Goal: Information Seeking & Learning: Learn about a topic

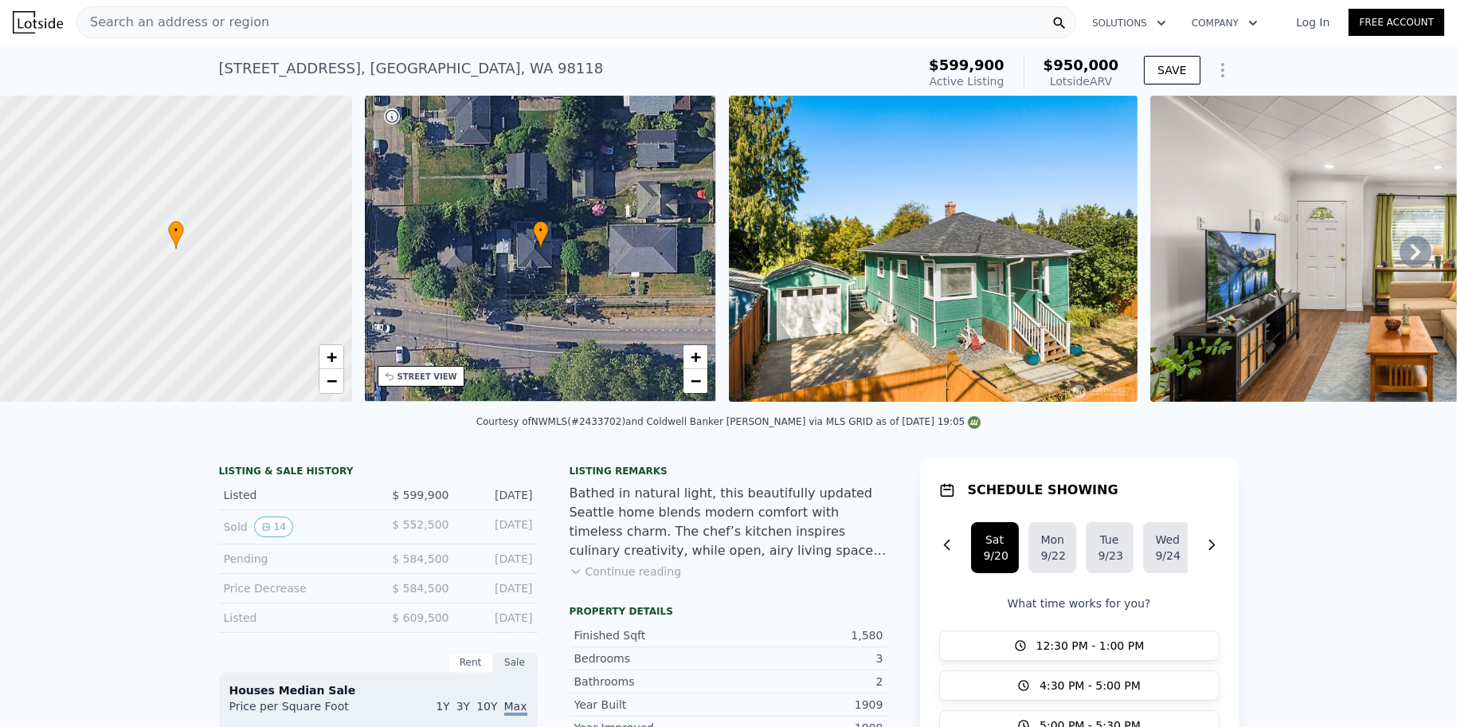
scroll to position [68, 0]
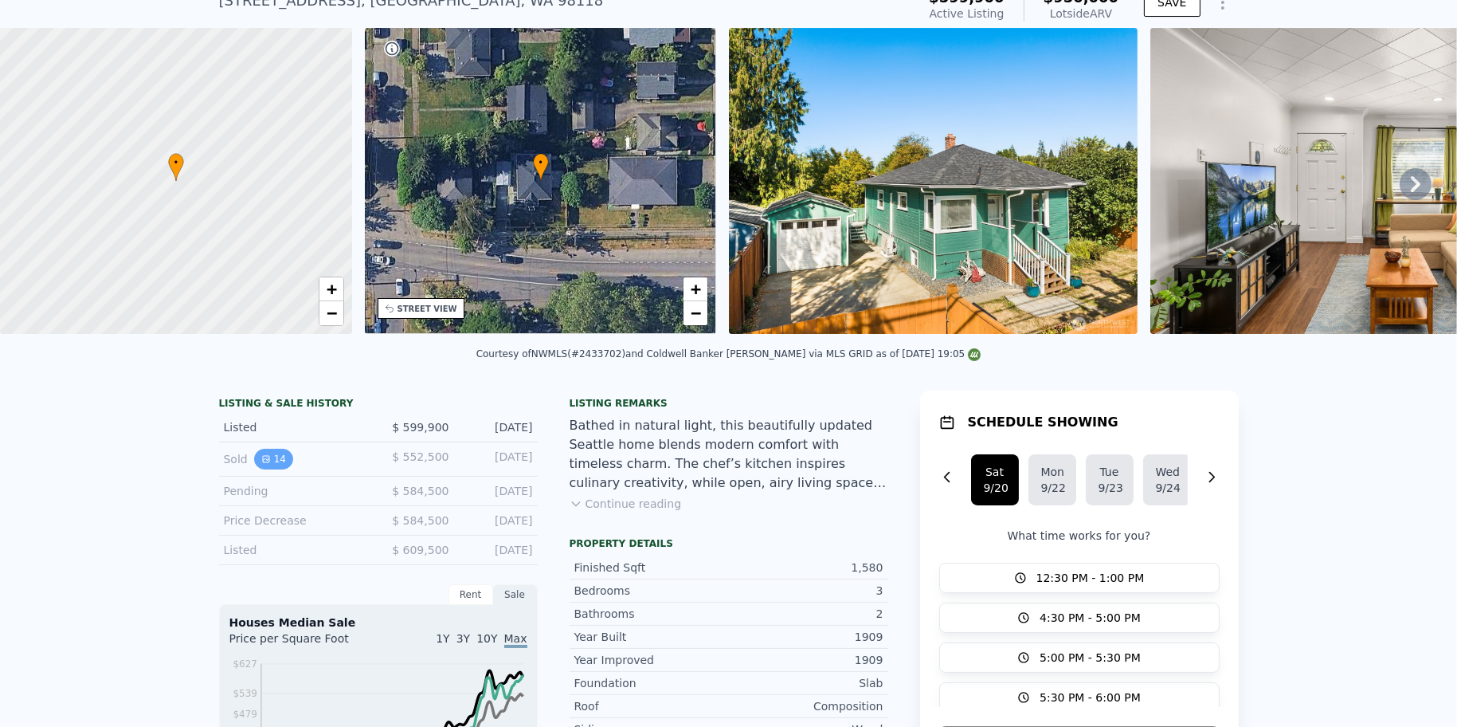
click at [264, 469] on button "14" at bounding box center [273, 459] width 39 height 21
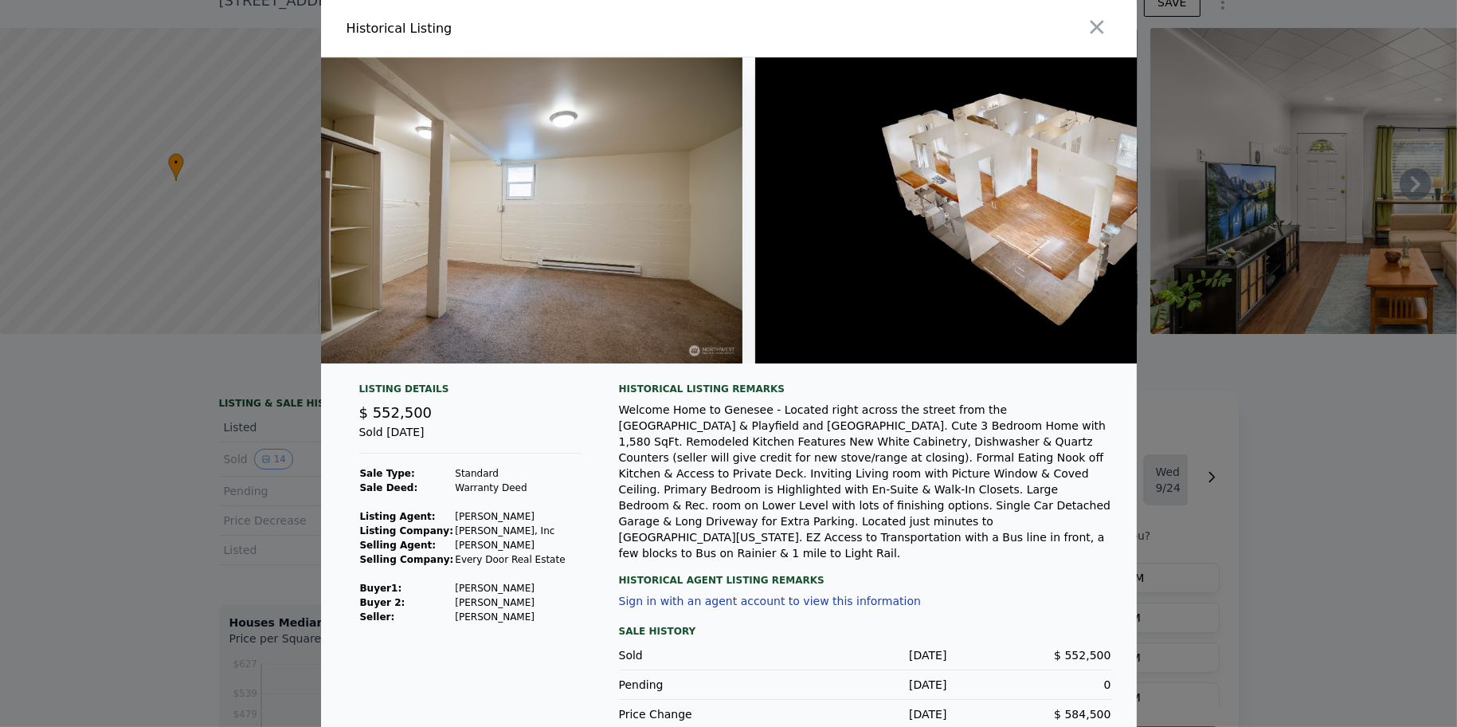
scroll to position [34, 0]
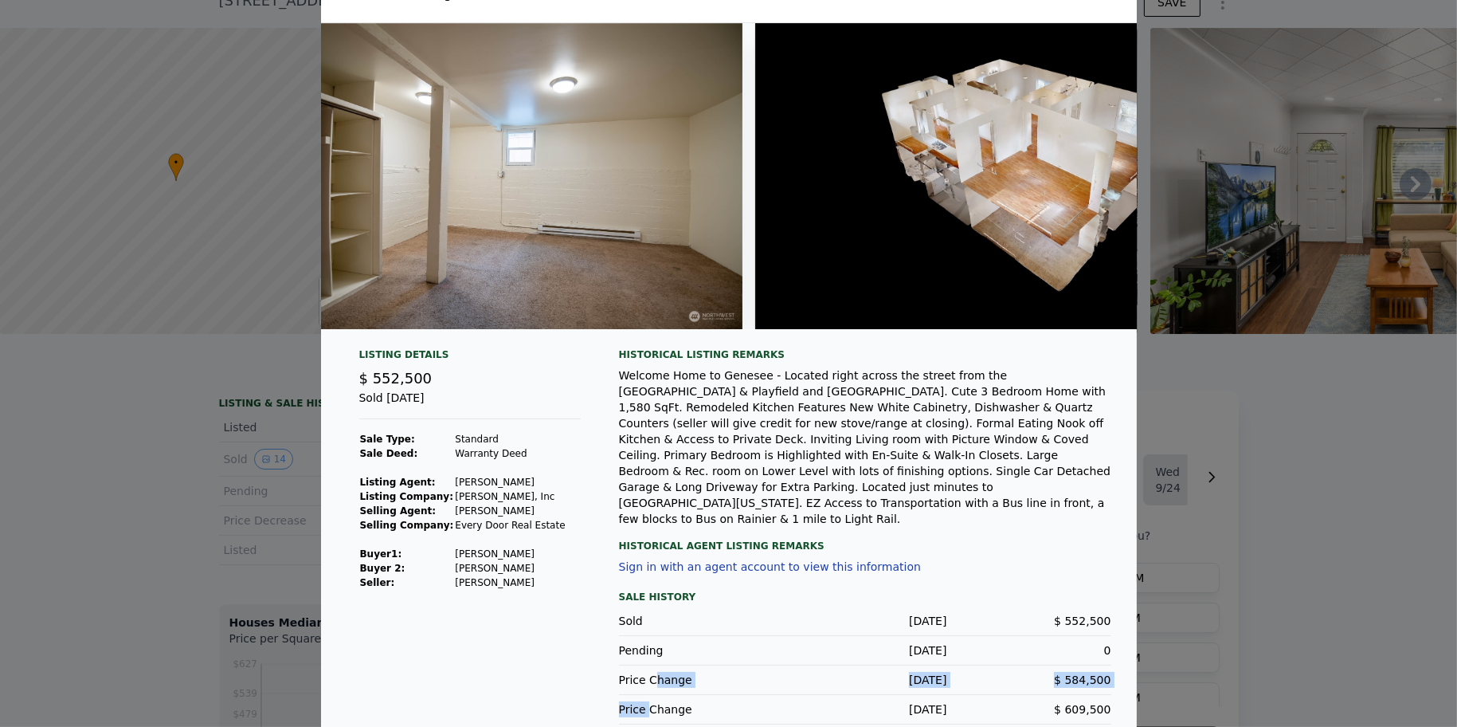
drag, startPoint x: 644, startPoint y: 664, endPoint x: 644, endPoint y: 686, distance: 22.3
click at [644, 686] on div "Sale History Sold [DATE] $ 552,500 Pending [DATE] 0 Price Change [DATE] $ 584,5…" at bounding box center [865, 655] width 492 height 137
click at [644, 701] on div "Price Change" at bounding box center [701, 709] width 164 height 16
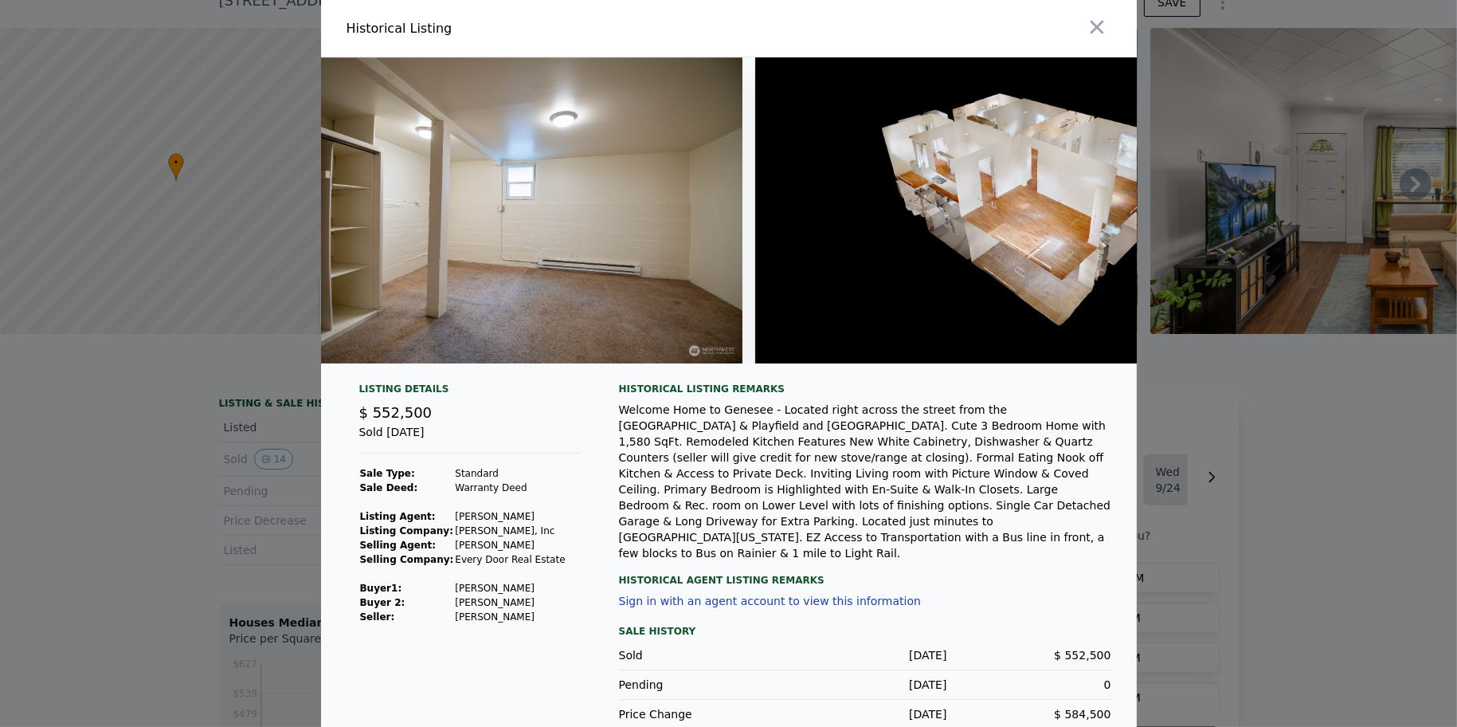
click at [213, 456] on div at bounding box center [728, 363] width 1457 height 727
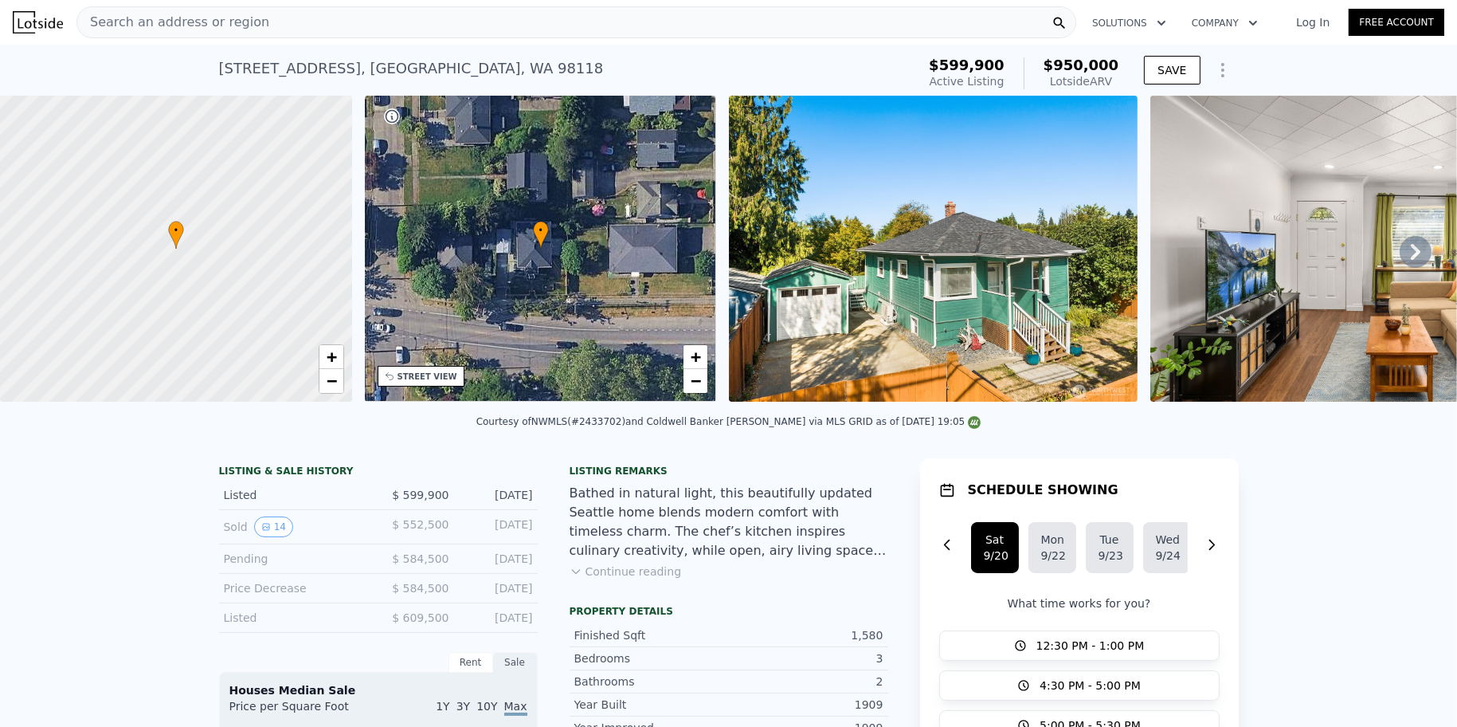
click at [225, 23] on span "Search an address or region" at bounding box center [173, 22] width 192 height 19
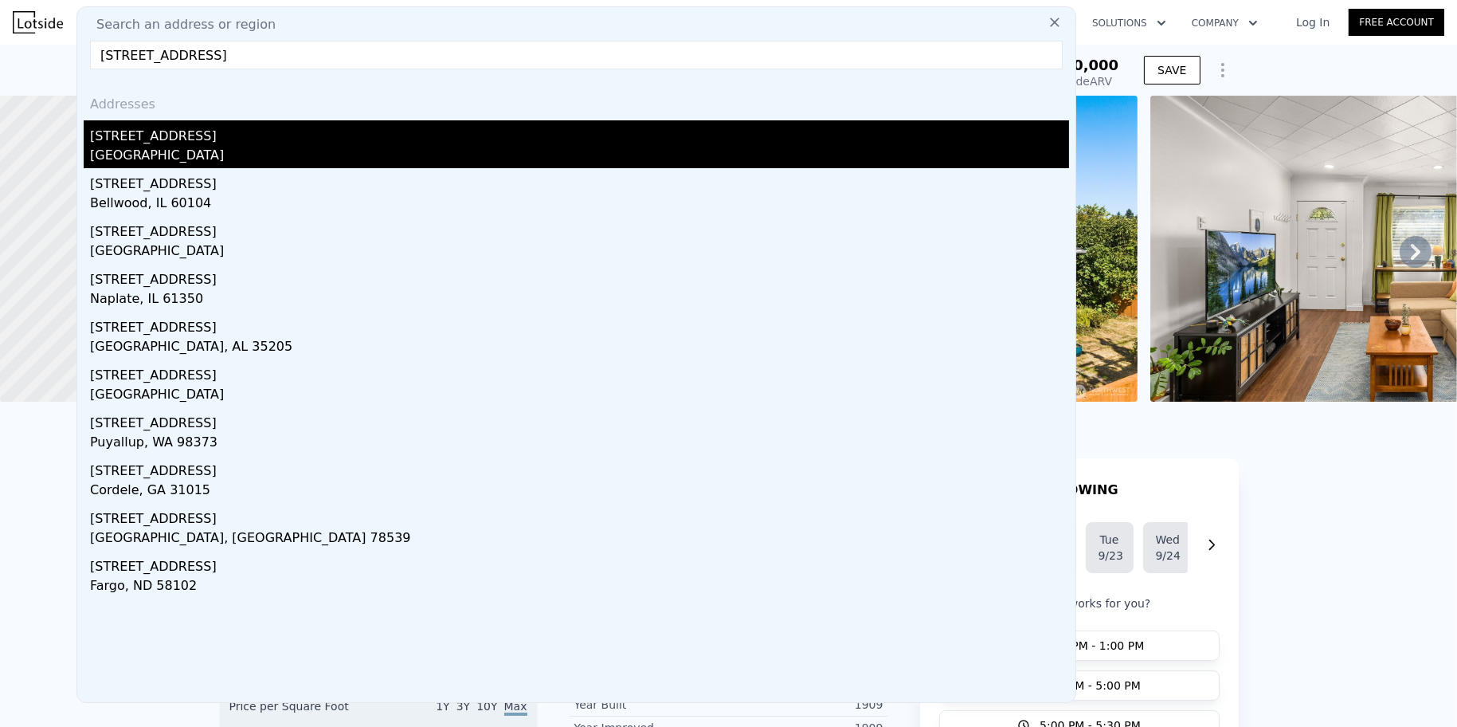
type input "[STREET_ADDRESS]"
click at [177, 136] on div "[STREET_ADDRESS]" at bounding box center [579, 132] width 979 height 25
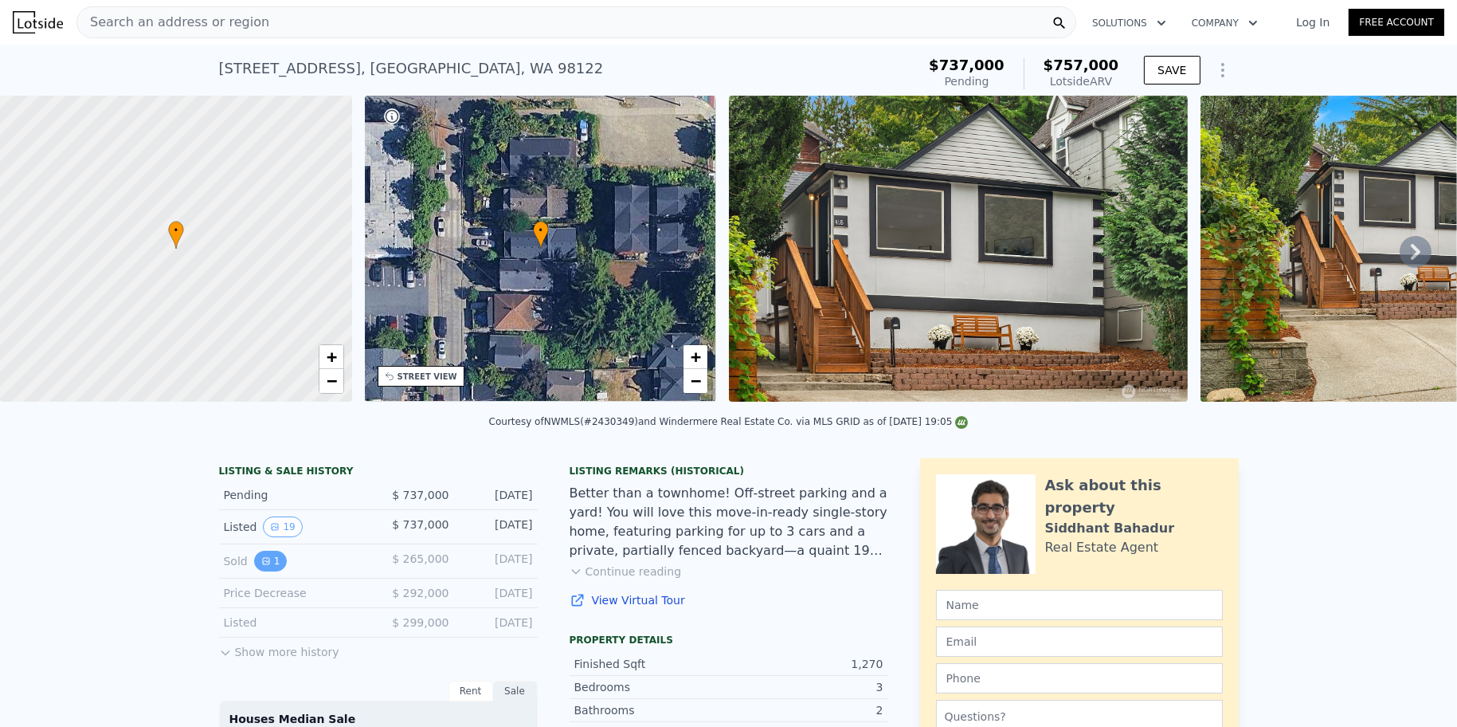
click at [261, 566] on icon "View historical data" at bounding box center [266, 561] width 10 height 10
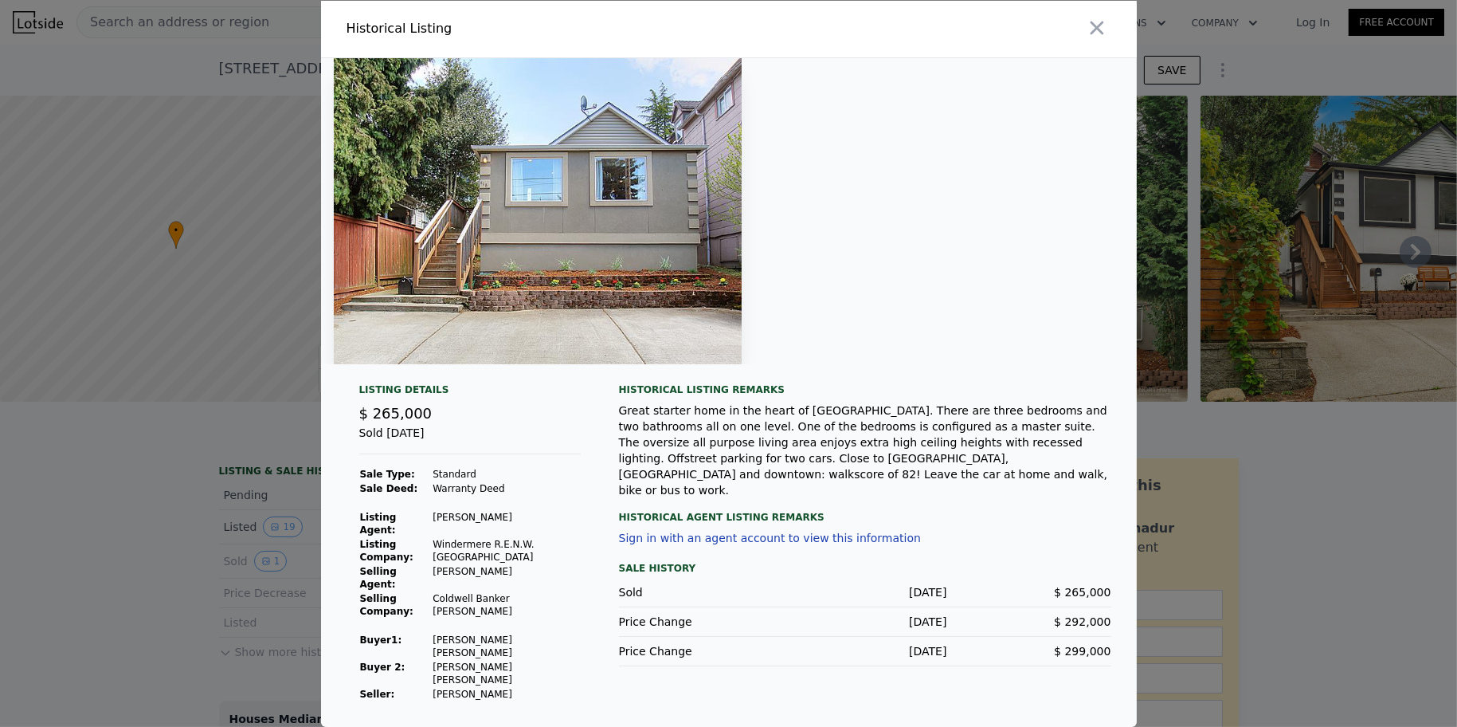
click at [222, 586] on div at bounding box center [728, 363] width 1457 height 727
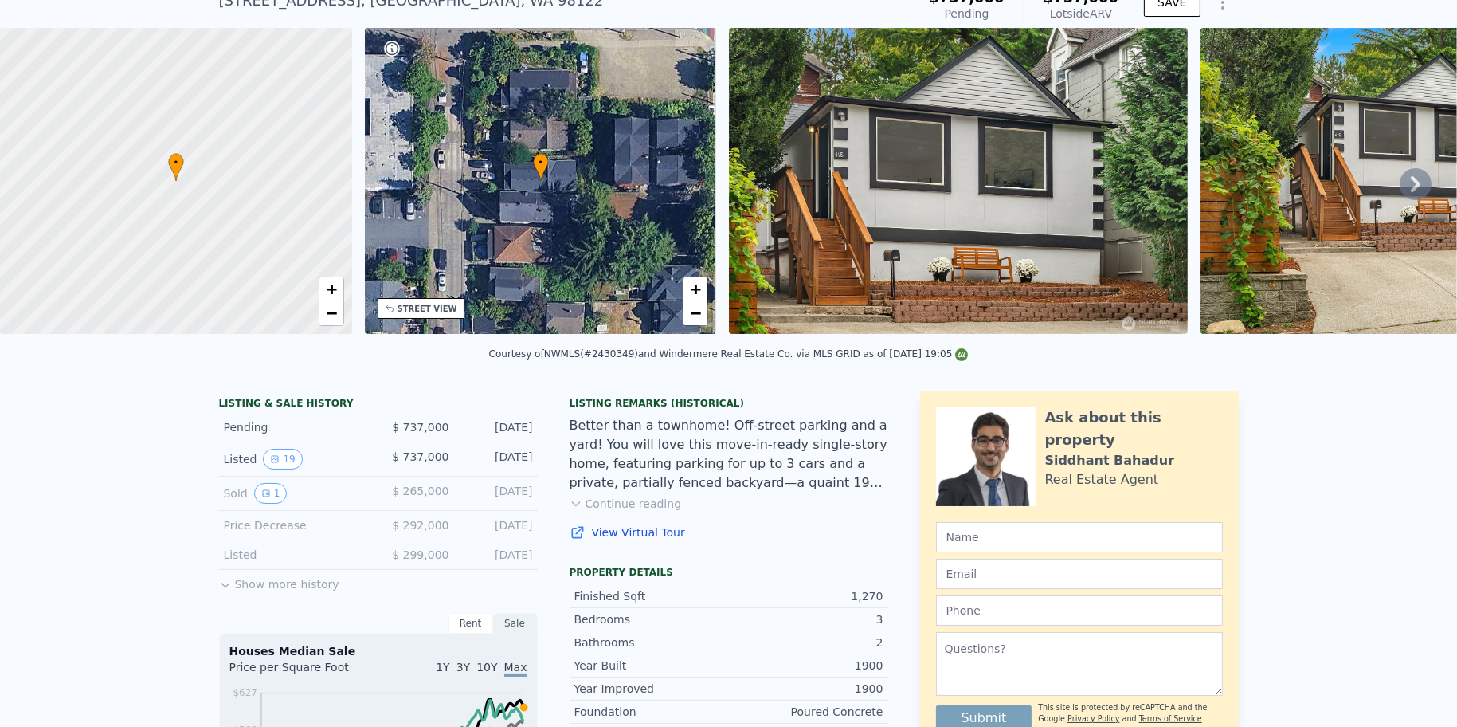
scroll to position [72, 0]
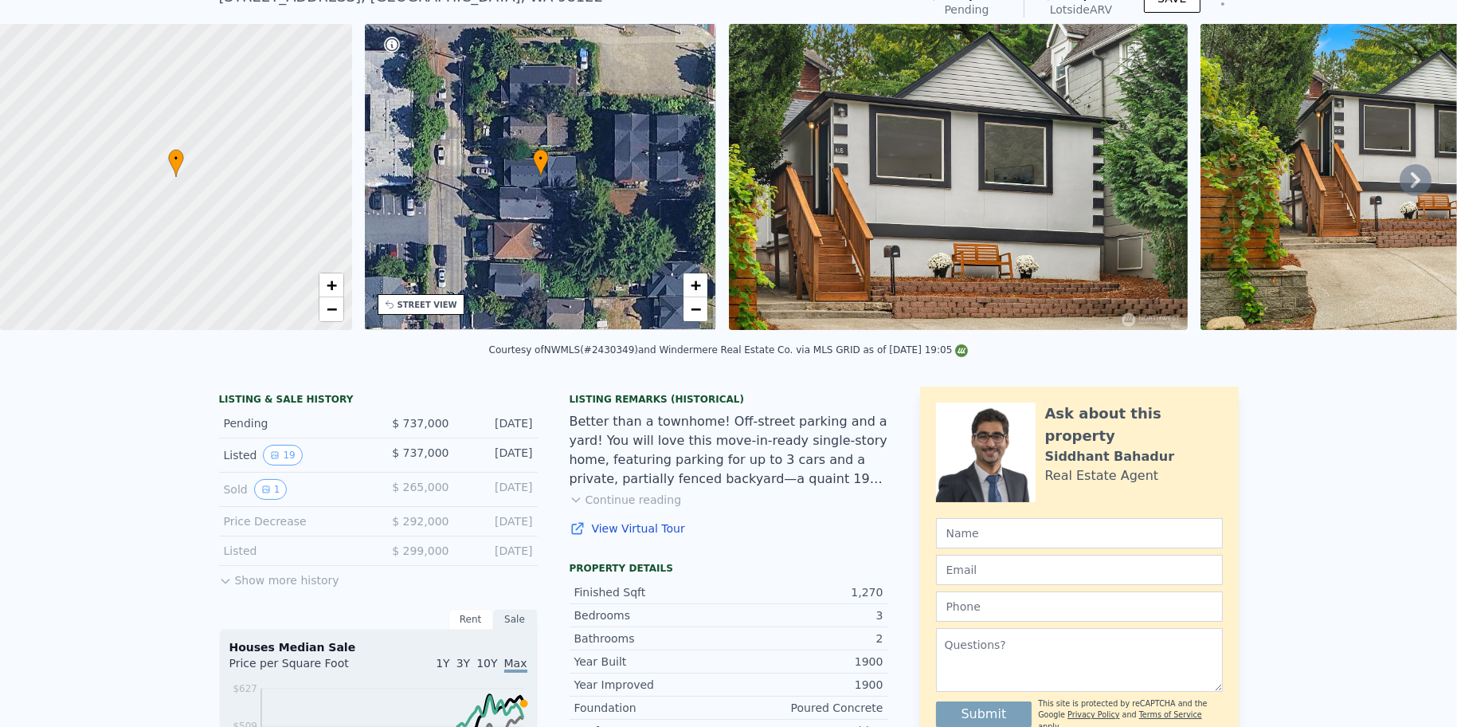
click at [253, 588] on button "Show more history" at bounding box center [279, 577] width 120 height 22
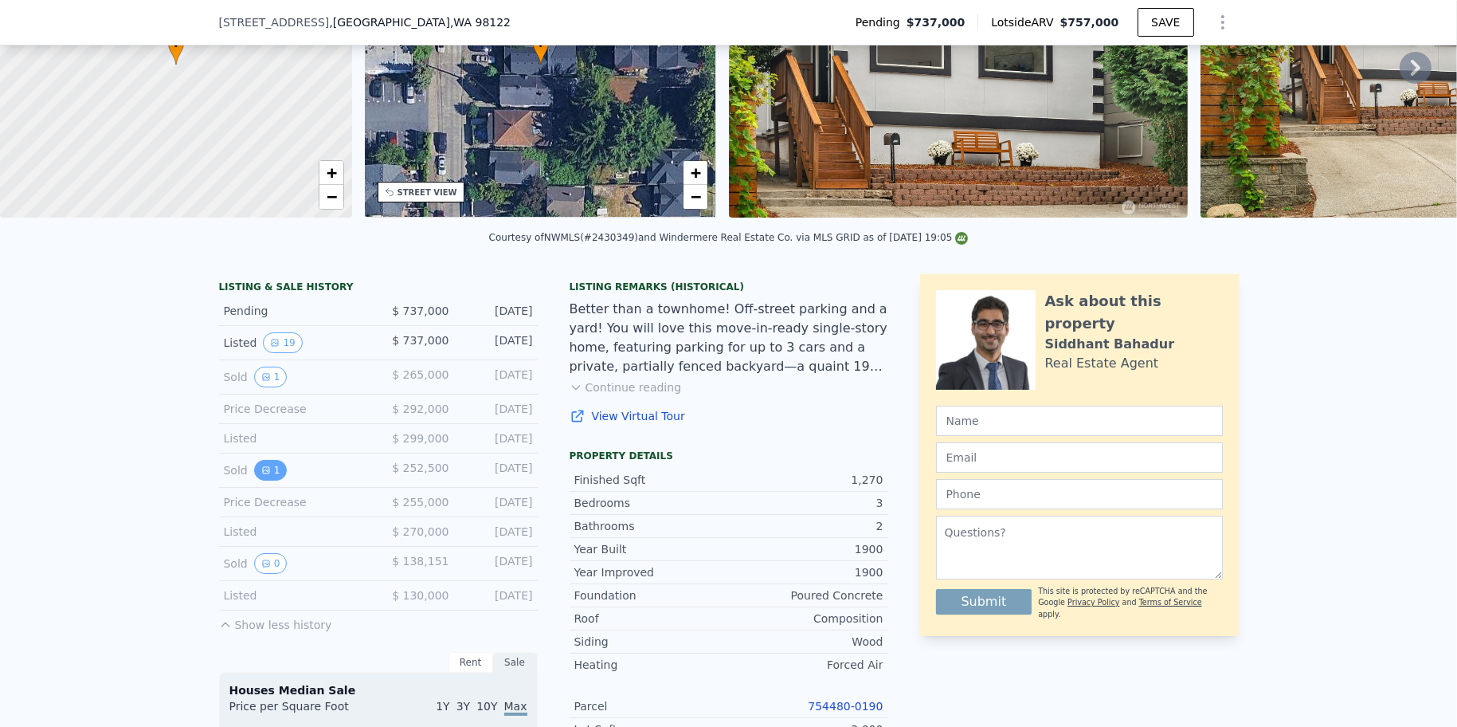
scroll to position [203, 0]
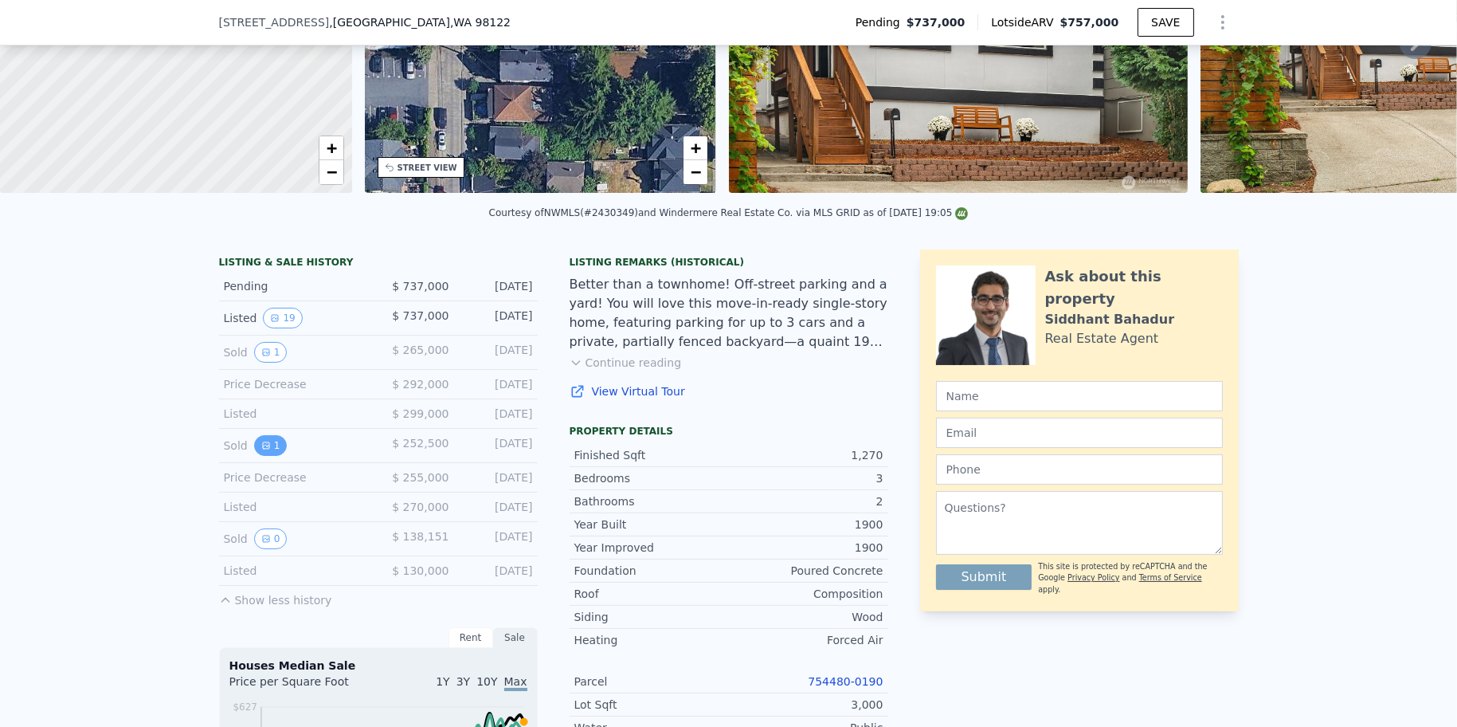
click at [261, 450] on icon "View historical data" at bounding box center [266, 446] width 10 height 10
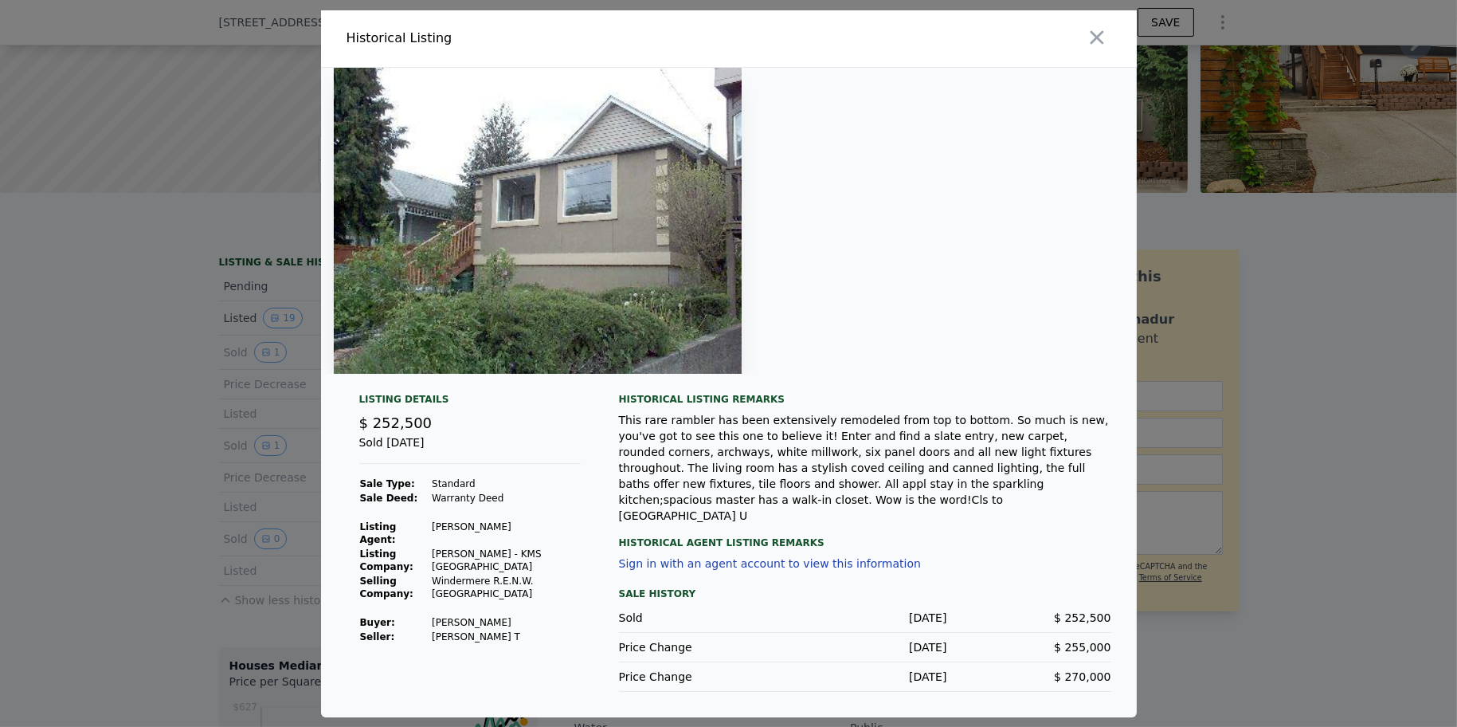
click at [209, 413] on div at bounding box center [728, 363] width 1457 height 727
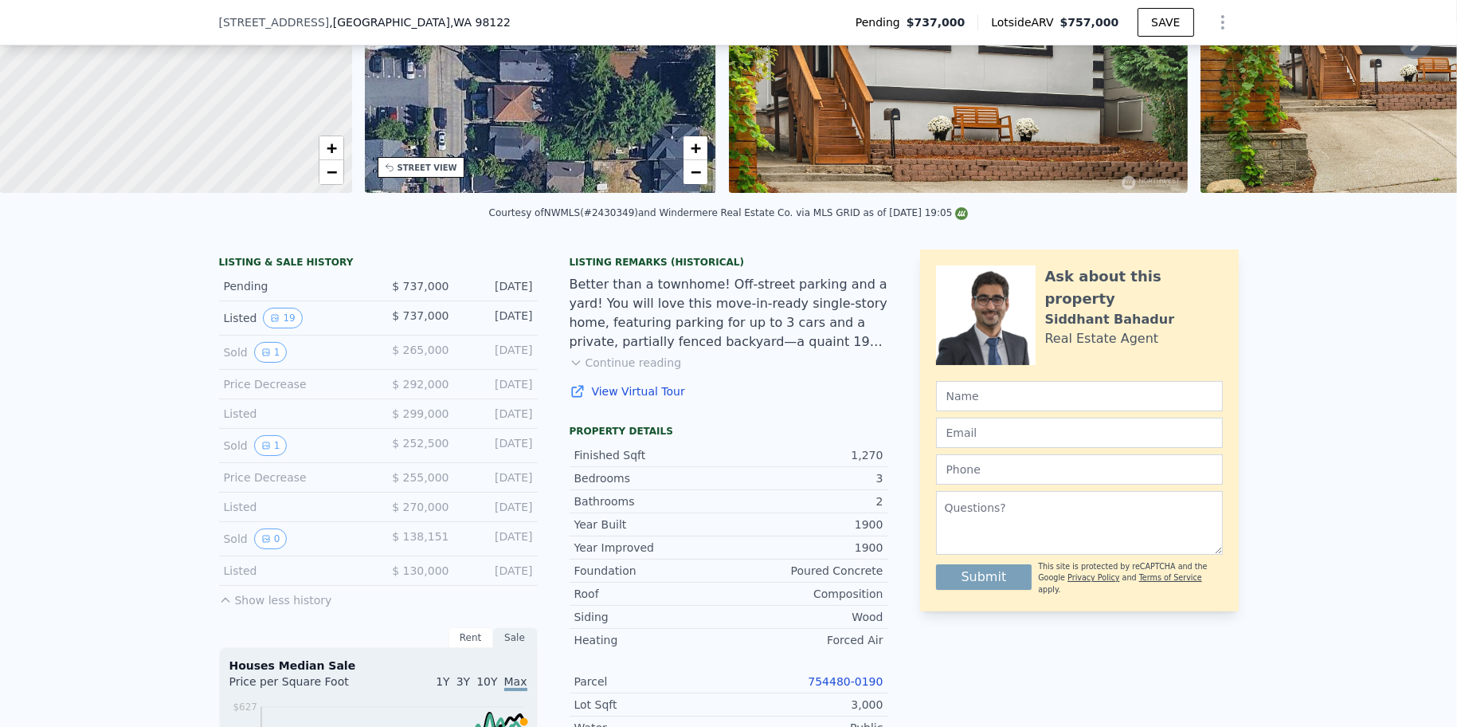
click at [262, 349] on div "Sold 1 $ 265,000 [DATE]" at bounding box center [378, 352] width 319 height 34
click at [262, 355] on icon "View historical data" at bounding box center [266, 352] width 10 height 10
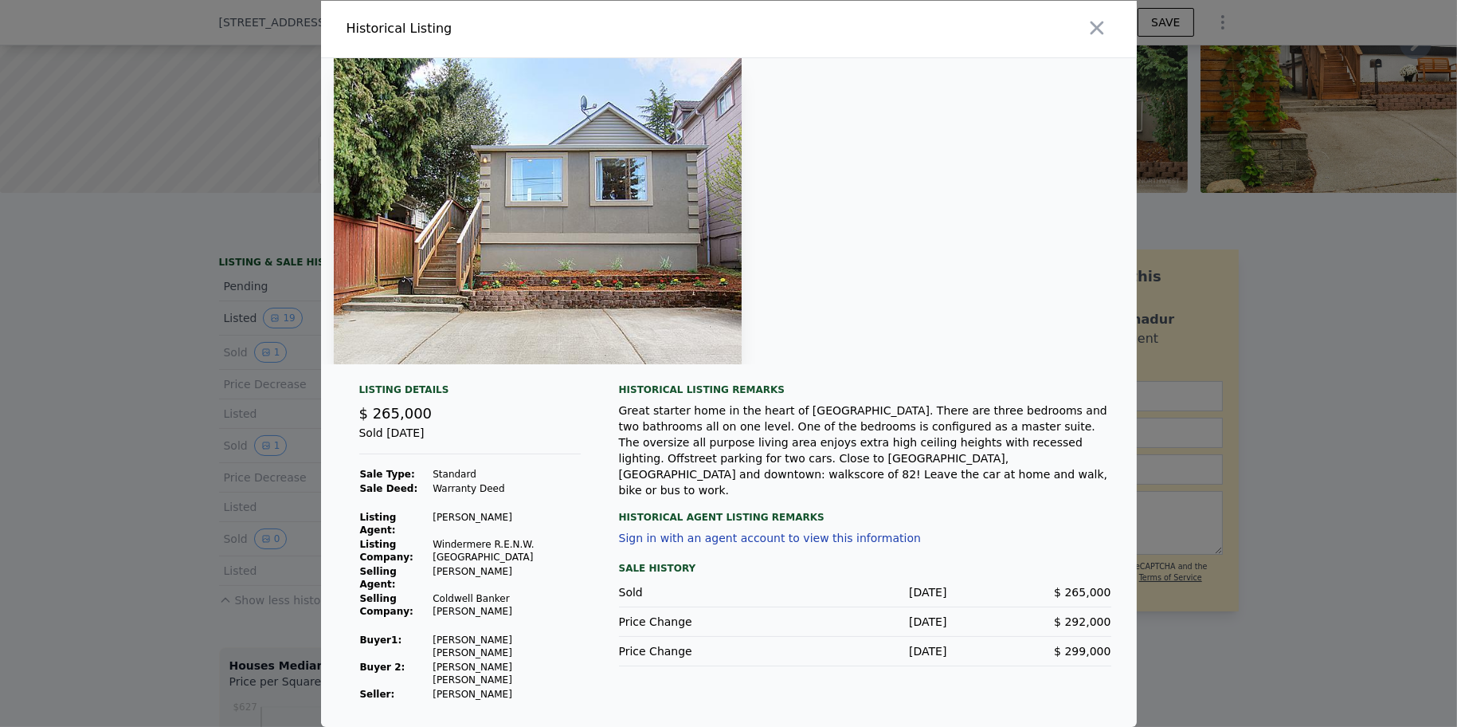
click at [272, 397] on div at bounding box center [728, 363] width 1457 height 727
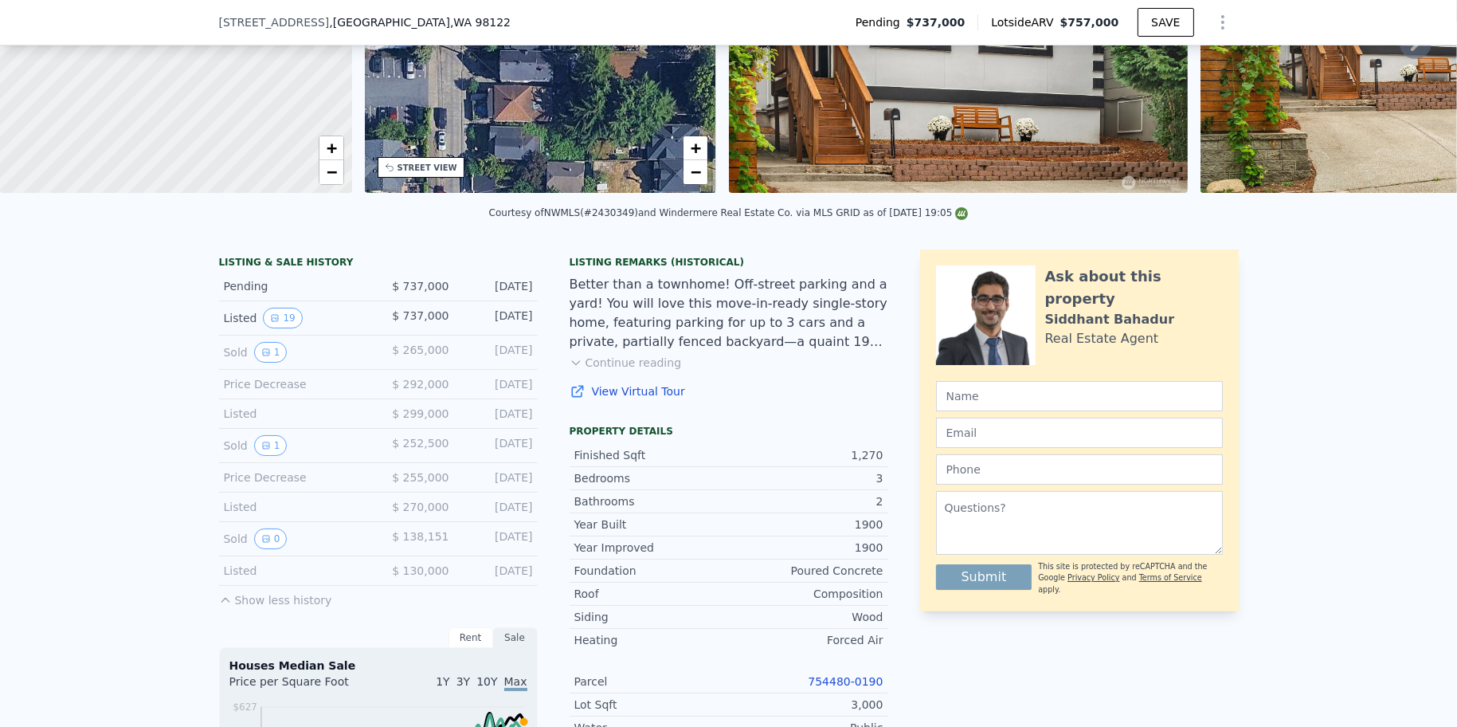
click at [399, 24] on div "[STREET_ADDRESS] Pending $737,000 Lotside ARV $757,000 SAVE" at bounding box center [729, 22] width 1020 height 45
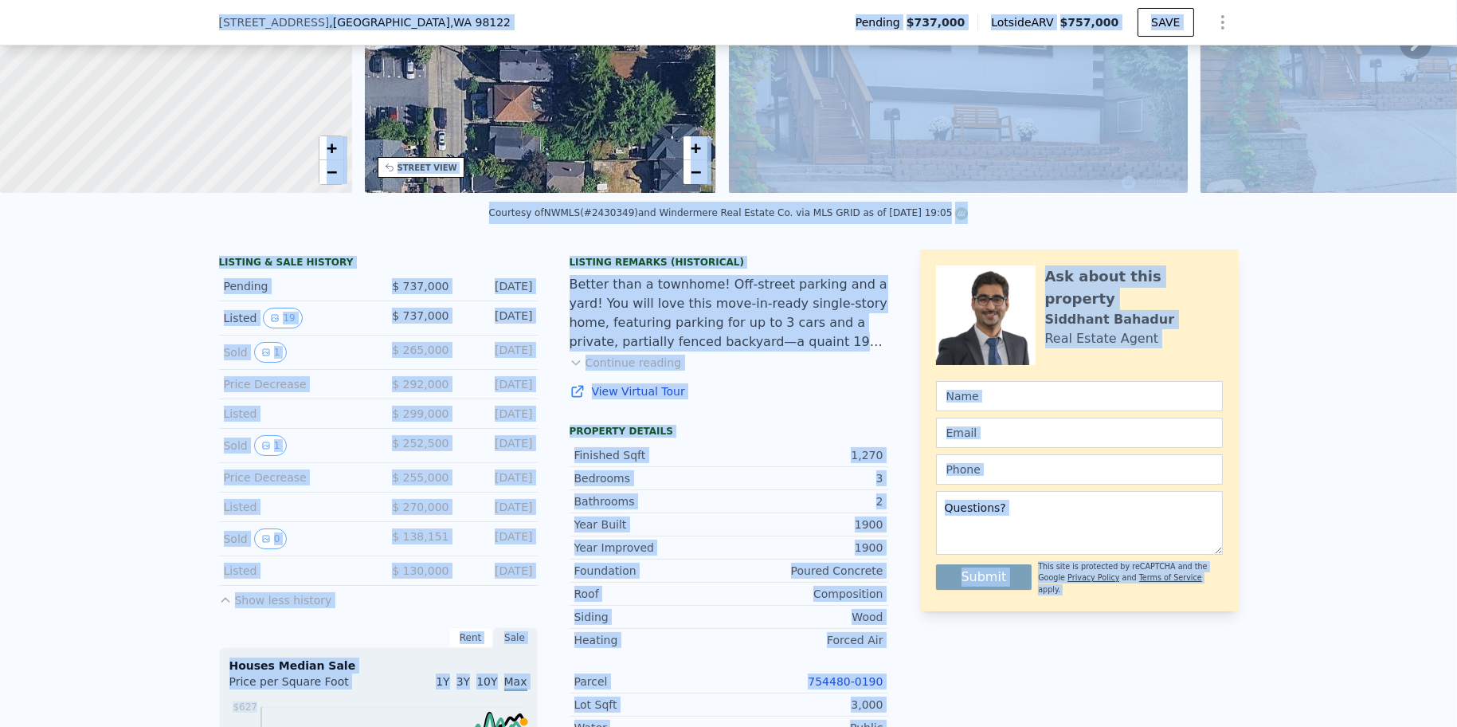
click at [378, 15] on div "[STREET_ADDRESS]" at bounding box center [371, 22] width 305 height 16
click at [329, 18] on span ", [GEOGRAPHIC_DATA]" at bounding box center [420, 22] width 182 height 16
click at [384, 15] on div "[STREET_ADDRESS]" at bounding box center [371, 22] width 305 height 16
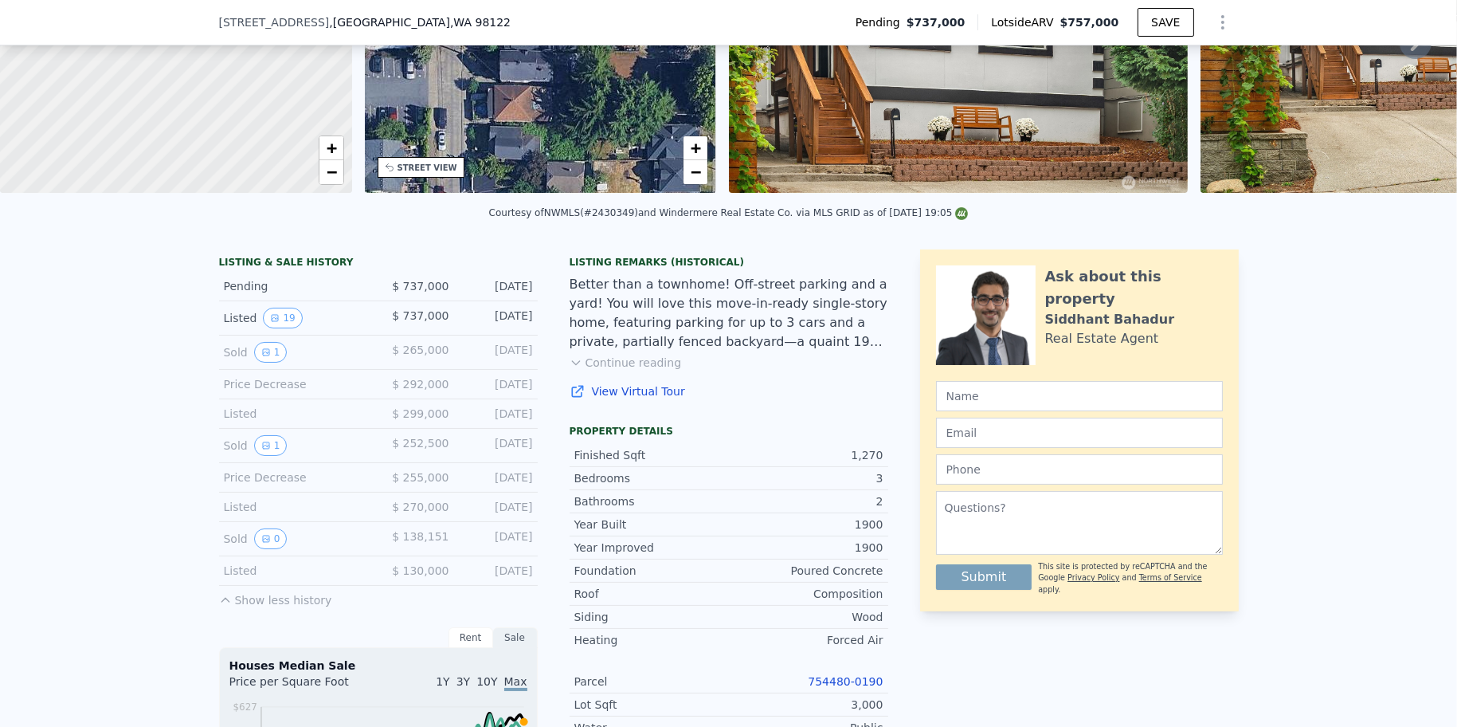
click at [785, 18] on div "[STREET_ADDRESS] Pending $737,000 Lotside ARV $757,000 SAVE" at bounding box center [729, 22] width 1020 height 45
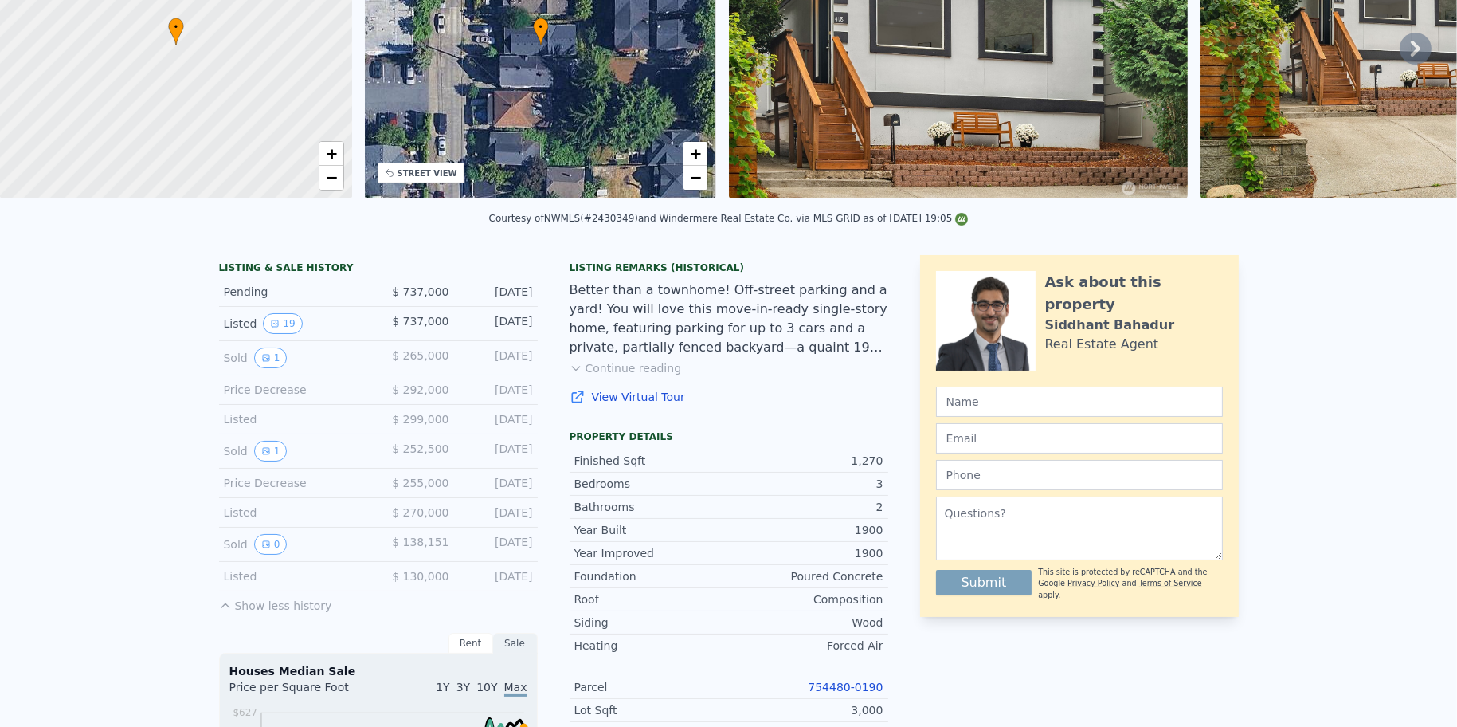
scroll to position [0, 0]
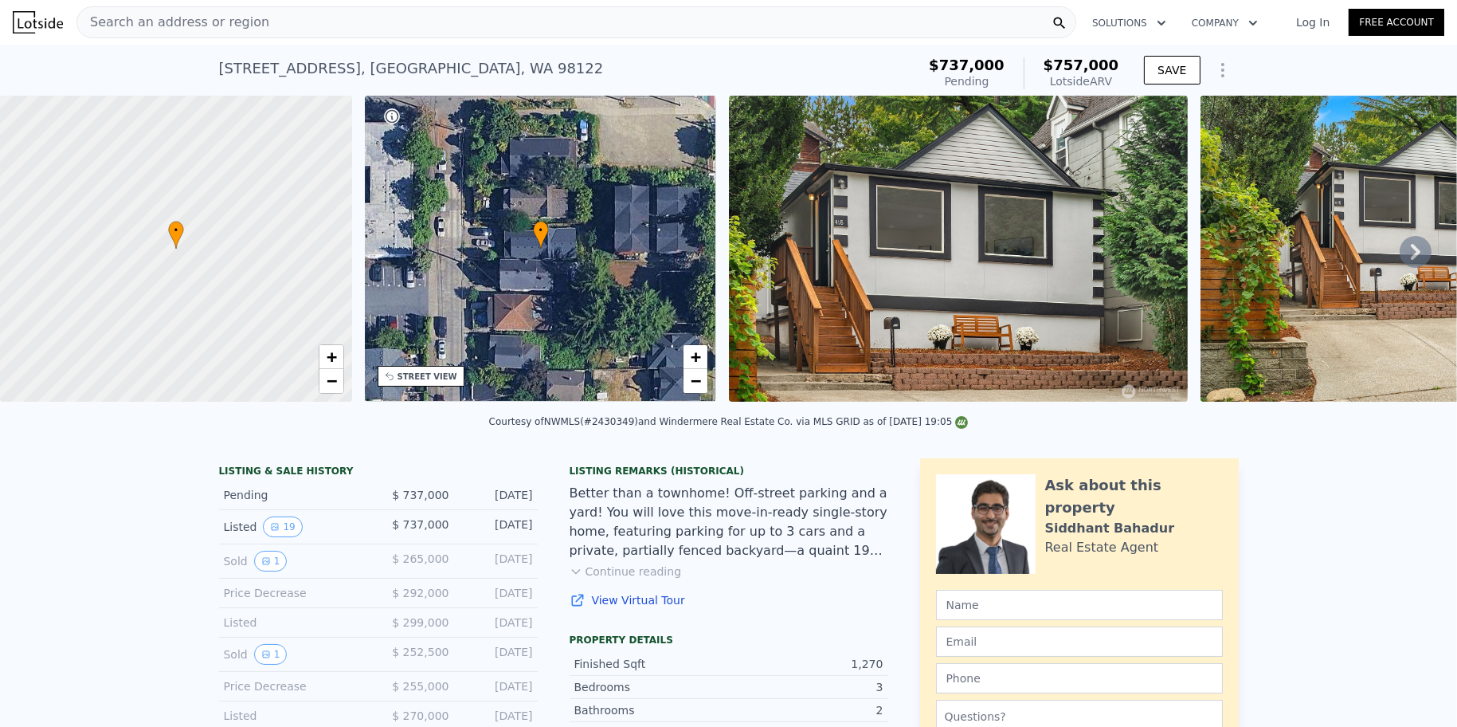
click at [353, 29] on div "Search an address or region" at bounding box center [576, 22] width 1000 height 32
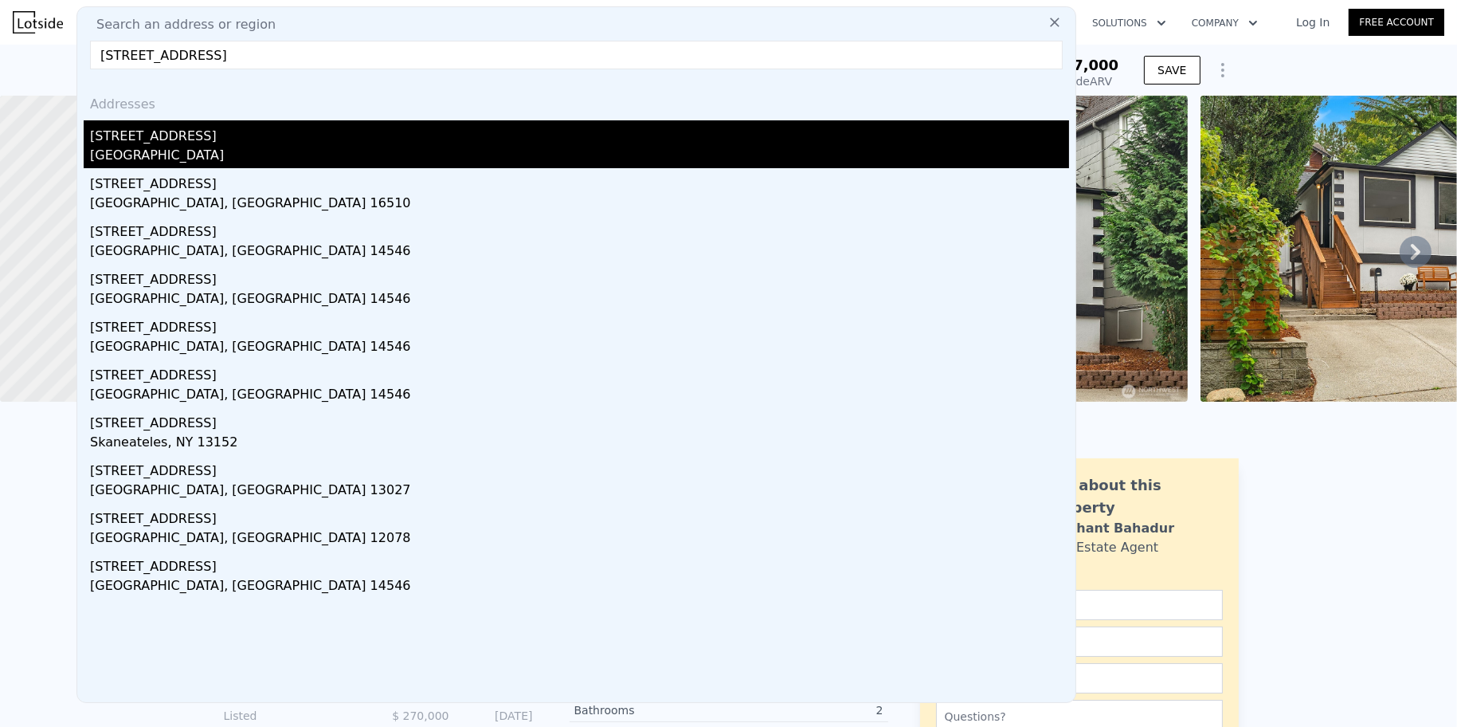
type input "[STREET_ADDRESS]"
click at [196, 131] on div "[STREET_ADDRESS]" at bounding box center [579, 132] width 979 height 25
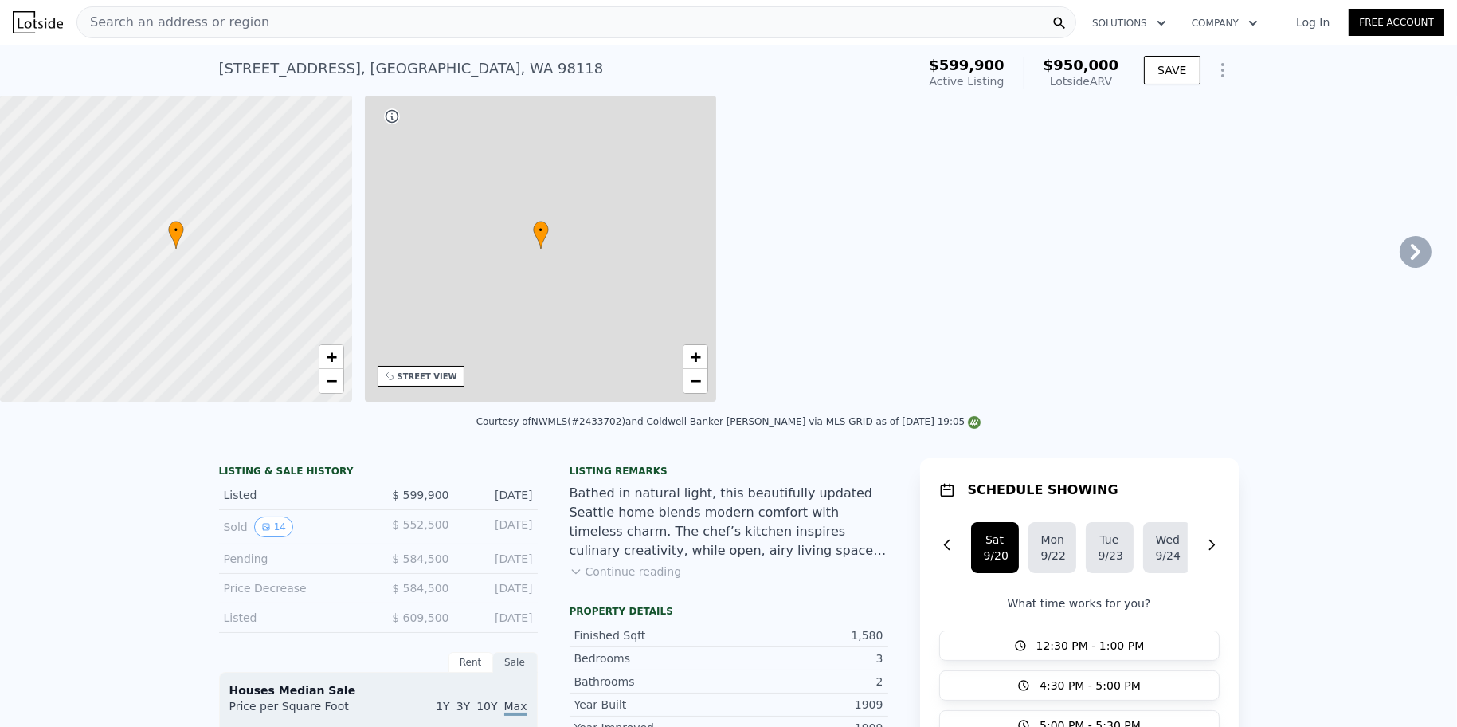
type input "3"
type input "1190"
type input "2200"
type input "2980"
type input "6180"
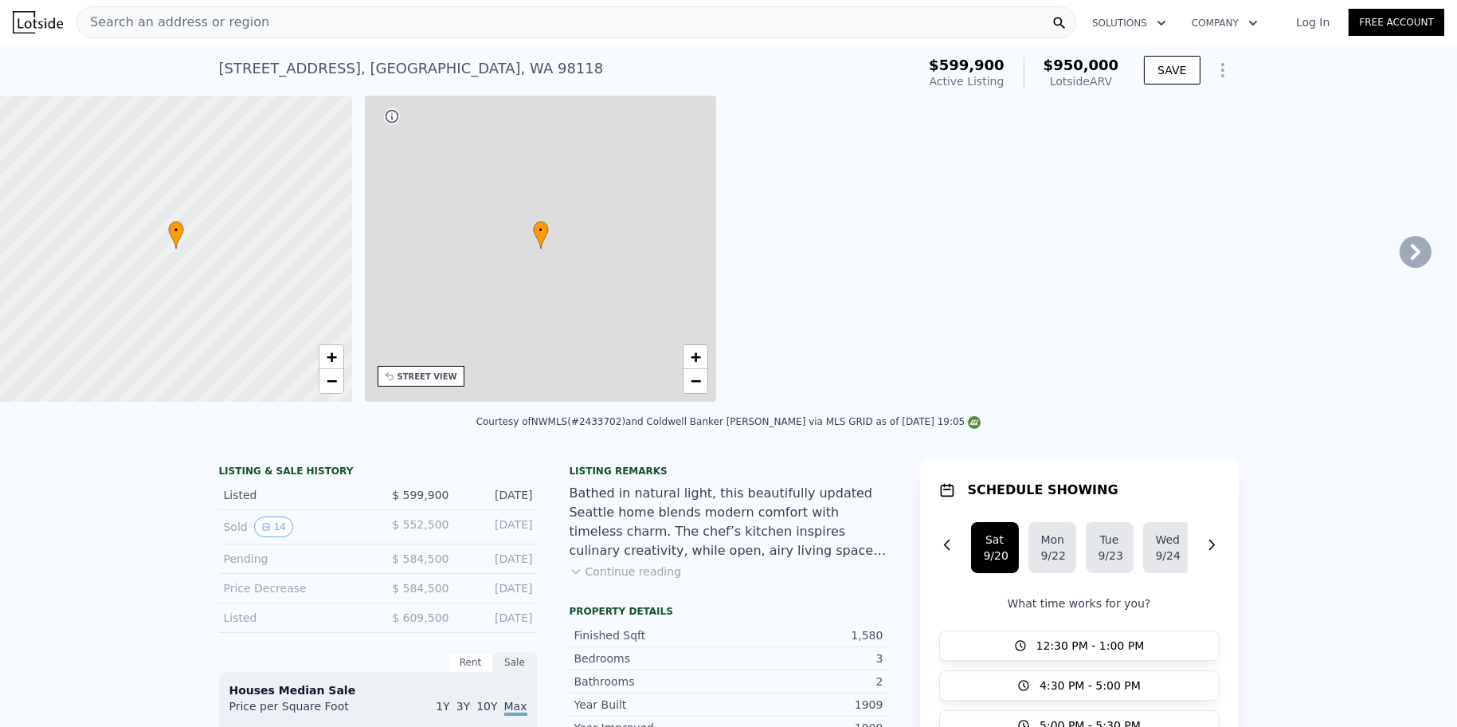
type input "$ 950,000"
type input "$ 232,214"
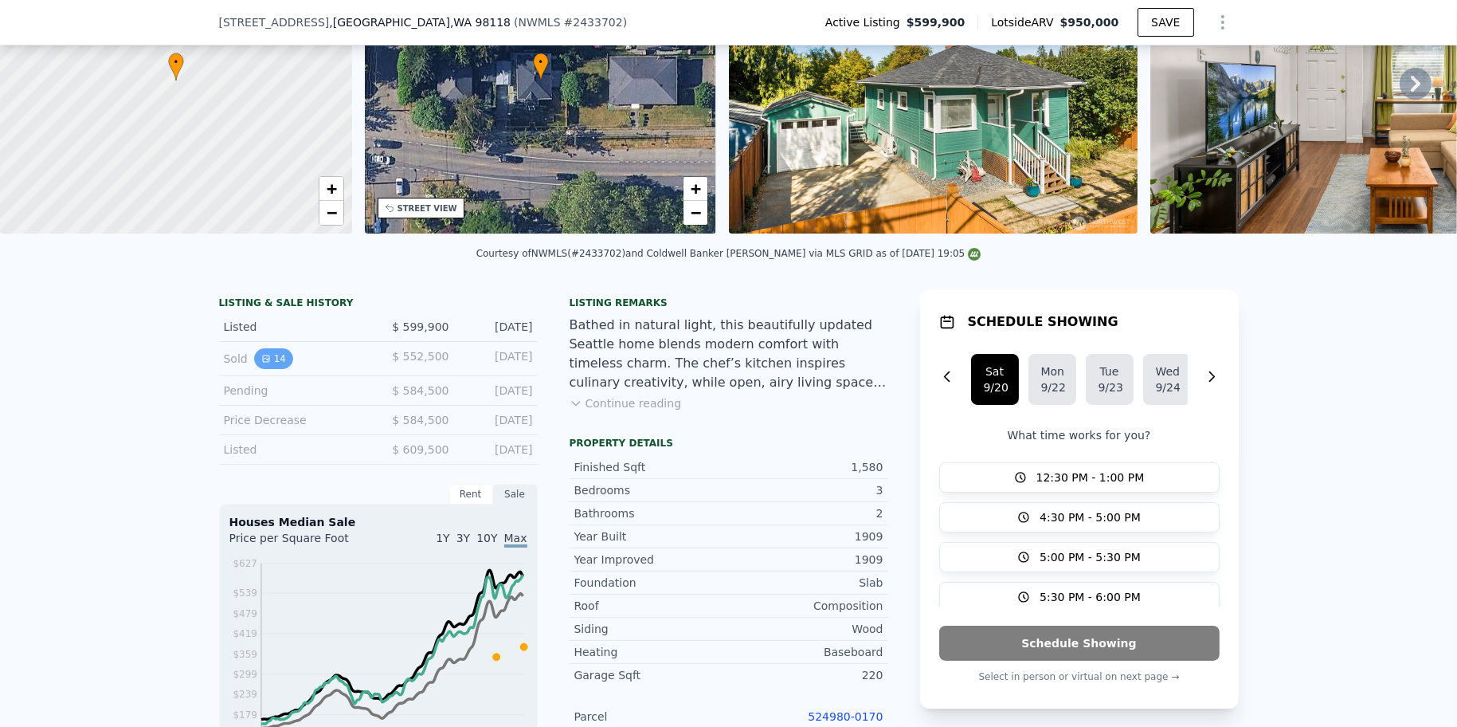
click at [264, 348] on button "14" at bounding box center [273, 358] width 39 height 21
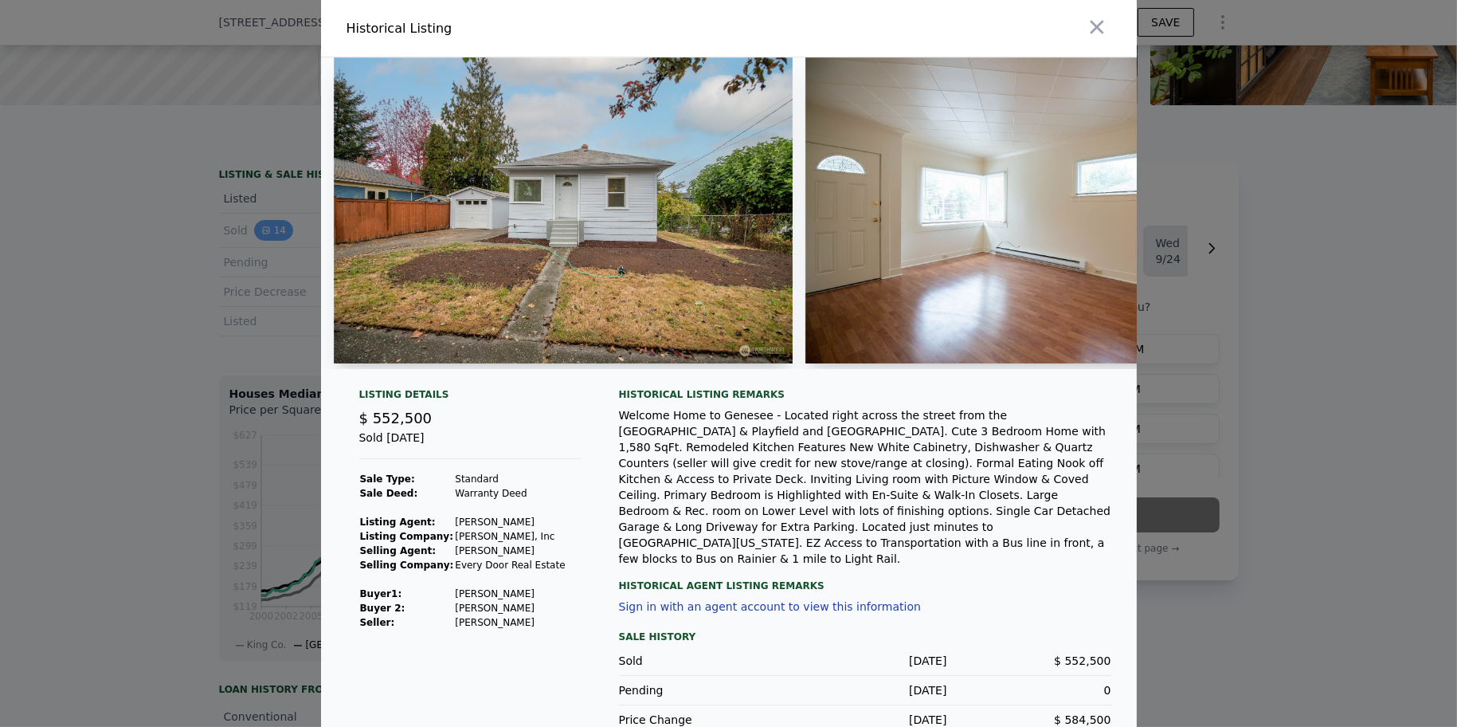
click at [264, 236] on div at bounding box center [728, 363] width 1457 height 727
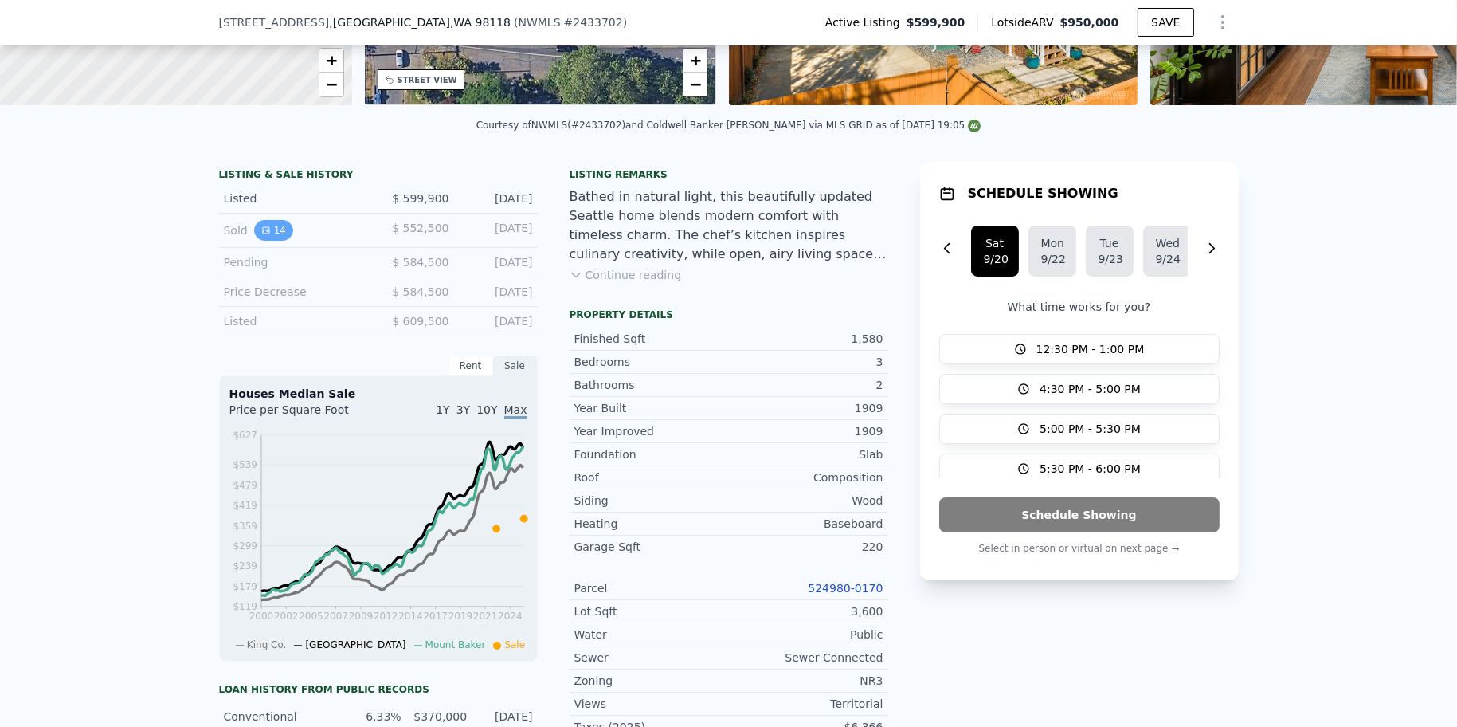
click at [268, 241] on button "14" at bounding box center [273, 230] width 39 height 21
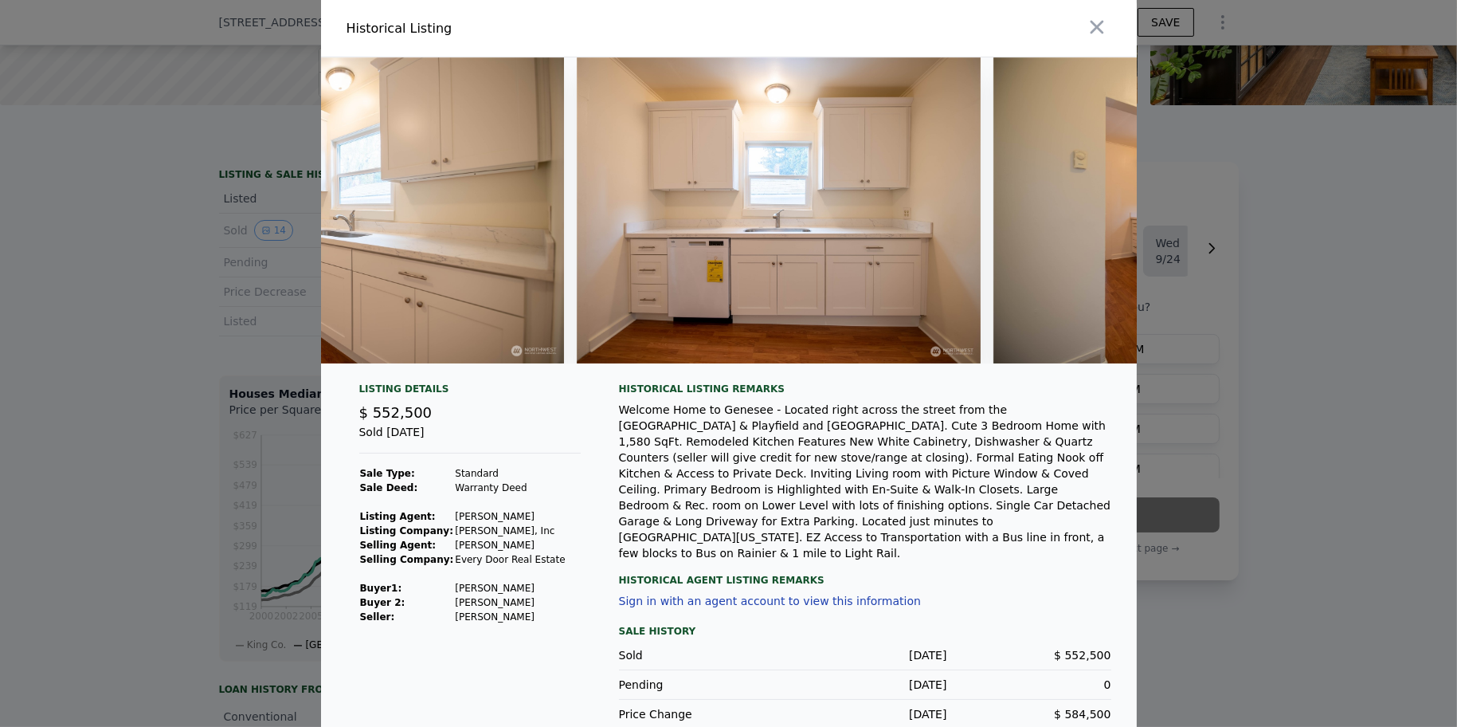
scroll to position [0, 1094]
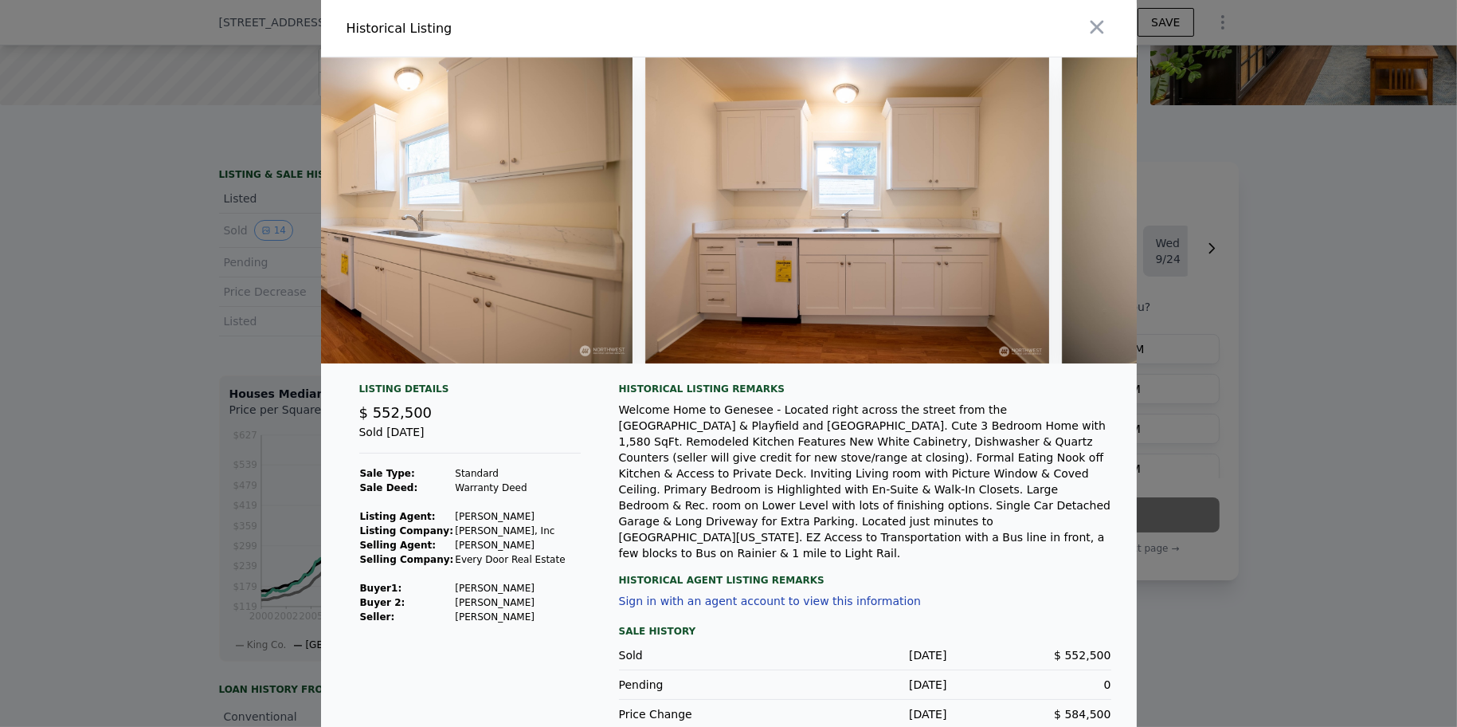
click at [1316, 250] on div at bounding box center [728, 363] width 1457 height 727
